Goal: Task Accomplishment & Management: Use online tool/utility

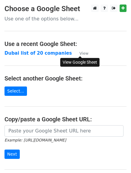
click at [83, 55] on small "View" at bounding box center [83, 53] width 9 height 4
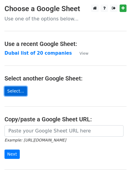
click at [22, 89] on link "Select..." at bounding box center [15, 90] width 22 height 9
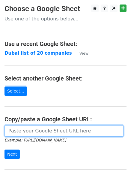
click at [55, 136] on input "url" at bounding box center [63, 130] width 119 height 11
paste input "https://docs.google.com/spreadsheets/d/1plYb1DYZn5p1reHPm8oPnXi5o_OdGiux/edit?u…"
type input "https://docs.google.com/spreadsheets/d/1plYb1DYZn5p1reHPm8oPnXi5o_OdGiux/edit?u…"
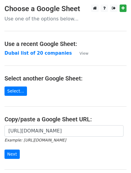
click at [69, 144] on form "https://docs.google.com/spreadsheets/d/1plYb1DYZn5p1reHPm8oPnXi5o_OdGiux/edit?u…" at bounding box center [65, 142] width 122 height 34
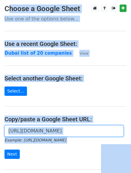
click at [40, 134] on input "https://docs.google.com/spreadsheets/d/1plYb1DYZn5p1reHPm8oPnXi5o_OdGiux/edit?u…" at bounding box center [63, 130] width 119 height 11
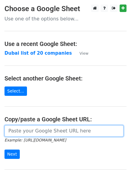
paste input "https://docs.google.com/spreadsheets/d/1plYb1DYZn5p1reHPm8oPnXi5o_OdGiux/edit?u…"
type input "https://docs.google.com/spreadsheets/d/1plYb1DYZn5p1reHPm8oPnXi5o_OdGiux/edit?u…"
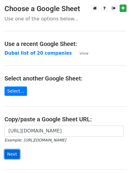
click at [15, 156] on input "Next" at bounding box center [11, 153] width 15 height 9
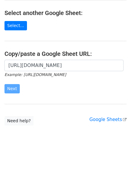
scroll to position [66, 0]
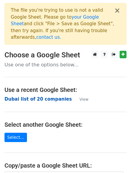
click at [48, 96] on strong "Dubai list of 20 companies" at bounding box center [37, 98] width 67 height 5
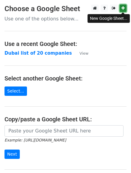
click at [124, 10] on icon at bounding box center [122, 8] width 3 height 4
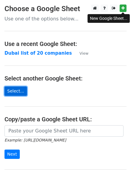
click at [16, 94] on link "Select..." at bounding box center [15, 90] width 22 height 9
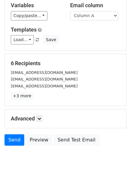
scroll to position [24, 0]
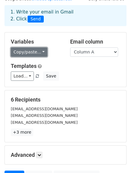
click at [36, 54] on link "Copy/paste..." at bounding box center [29, 51] width 37 height 9
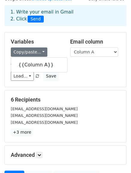
drag, startPoint x: 61, startPoint y: 126, endPoint x: 62, endPoint y: 122, distance: 3.3
click at [62, 125] on div "6 Recipients info@alchemysearch.ae clientmiddleeast@michaelpage.ae saudi@robert…" at bounding box center [65, 116] width 109 height 40
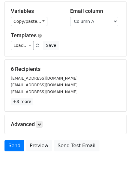
scroll to position [84, 0]
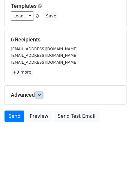
click at [40, 95] on icon at bounding box center [39, 95] width 4 height 4
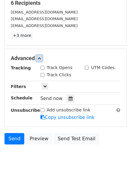
scroll to position [143, 0]
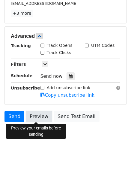
click at [37, 116] on link "Preview" at bounding box center [39, 116] width 26 height 11
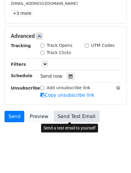
click at [75, 119] on link "Send Test Email" at bounding box center [77, 116] width 46 height 11
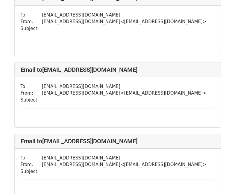
scroll to position [270, 0]
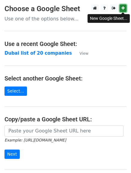
click at [124, 8] on icon at bounding box center [122, 8] width 3 height 4
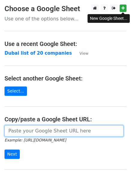
click at [42, 131] on input "url" at bounding box center [63, 130] width 119 height 11
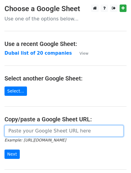
paste input "https://docs.google.com/spreadsheets/d/1IPhyCqtL30IY82NFbVBxPFXkzIULG6nWzGj-Kuv…"
type input "https://docs.google.com/spreadsheets/d/1IPhyCqtL30IY82NFbVBxPFXkzIULG6nWzGj-Kuv…"
click at [4, 149] on input "Next" at bounding box center [11, 153] width 15 height 9
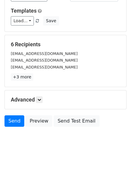
scroll to position [84, 0]
